Goal: Information Seeking & Learning: Learn about a topic

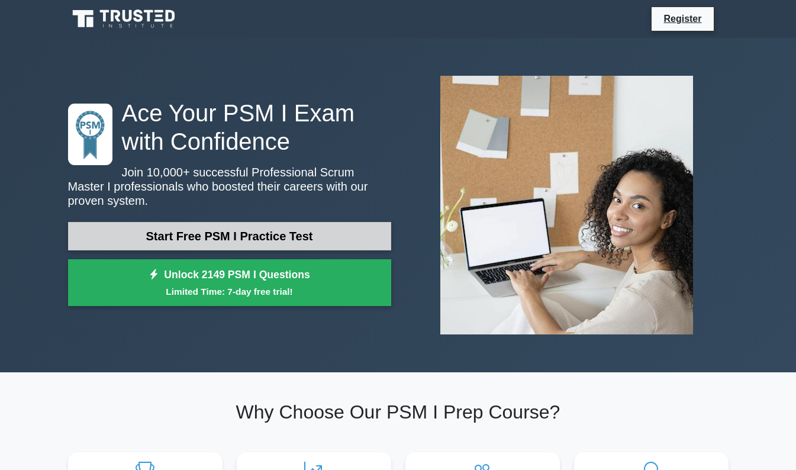
click at [339, 236] on link "Start Free PSM I Practice Test" at bounding box center [229, 236] width 323 height 28
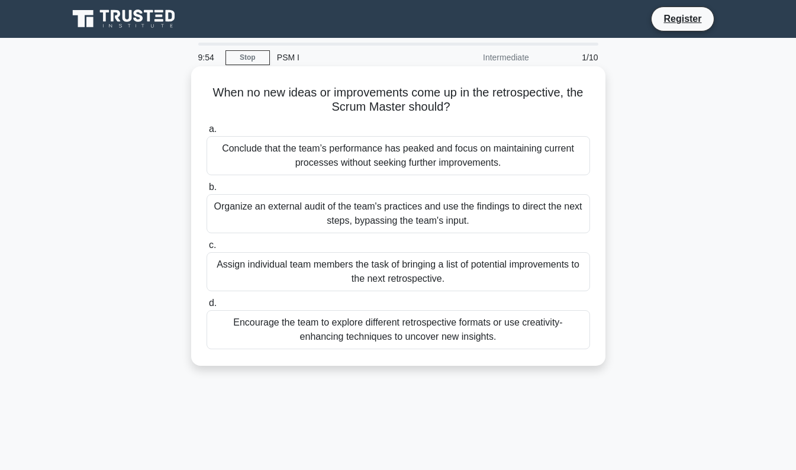
click at [380, 165] on div "Conclude that the team’s performance has peaked and focus on maintaining curren…" at bounding box center [399, 155] width 384 height 39
click at [207, 133] on input "a. Conclude that the team’s performance has peaked and focus on maintaining cur…" at bounding box center [207, 130] width 0 height 8
